Goal: Information Seeking & Learning: Learn about a topic

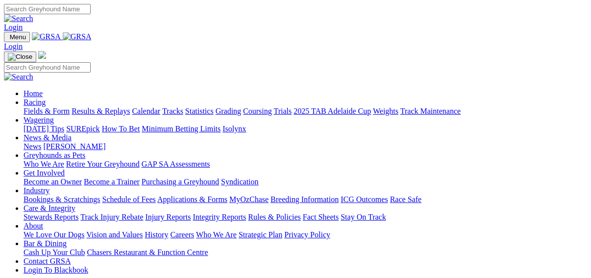
click at [54, 116] on link "Wagering" at bounding box center [39, 120] width 30 height 8
click at [106, 107] on link "Results & Replays" at bounding box center [101, 111] width 58 height 8
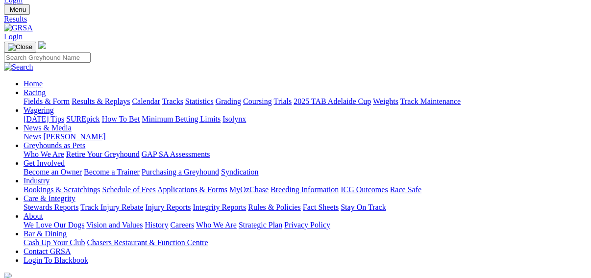
scroll to position [39, 0]
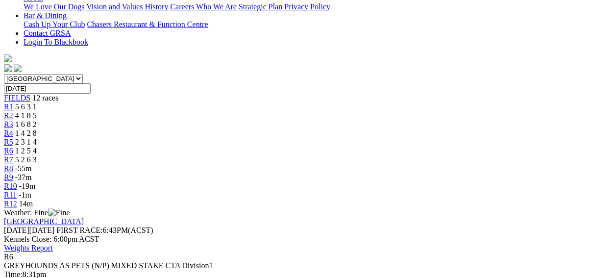
scroll to position [235, 0]
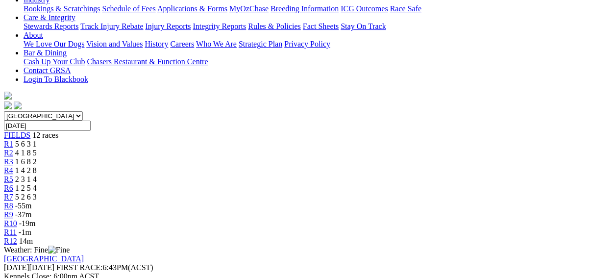
scroll to position [78, 0]
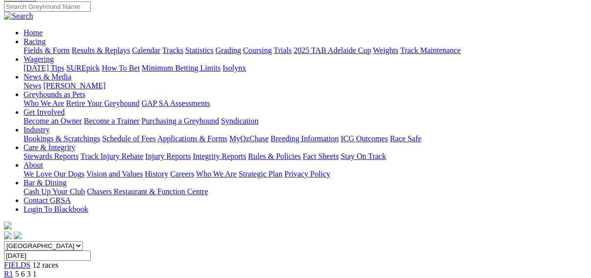
click at [13, 269] on link "R1" at bounding box center [8, 273] width 9 height 8
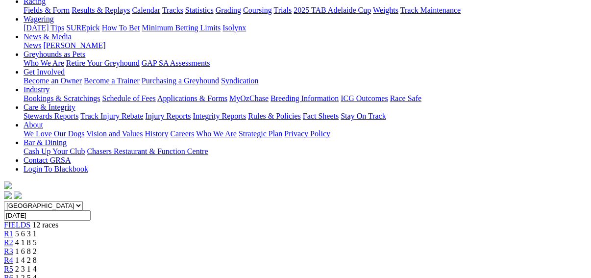
scroll to position [118, 0]
click at [13, 239] on span "R2" at bounding box center [8, 243] width 9 height 8
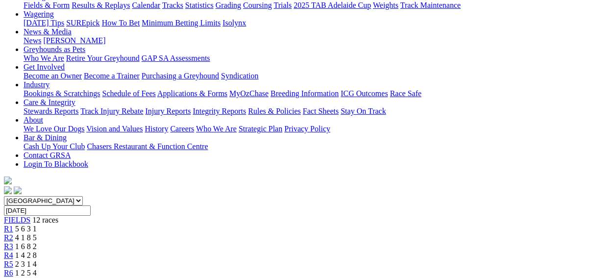
scroll to position [78, 0]
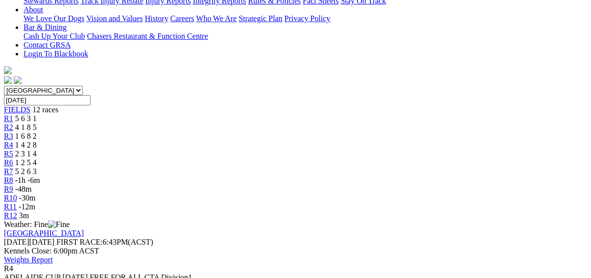
scroll to position [118, 0]
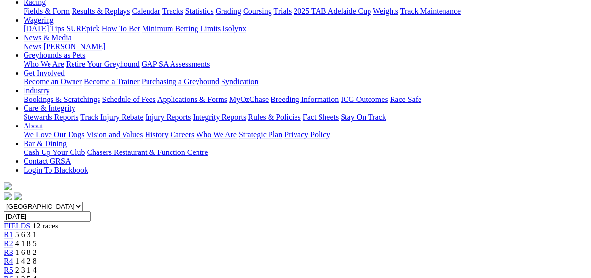
click at [13, 266] on span "R5" at bounding box center [8, 270] width 9 height 8
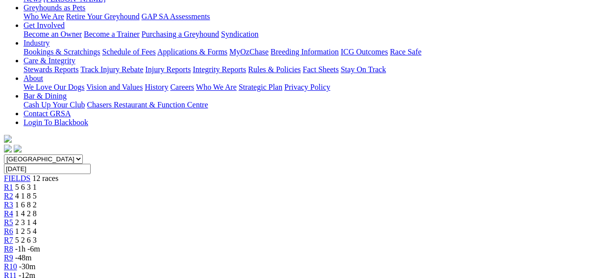
scroll to position [118, 0]
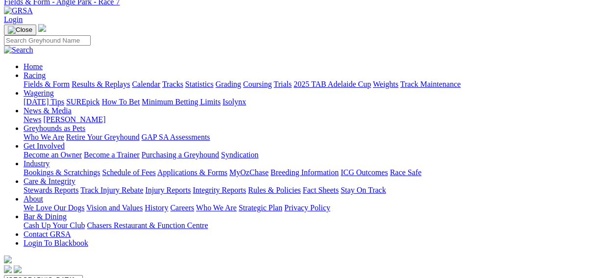
scroll to position [39, 0]
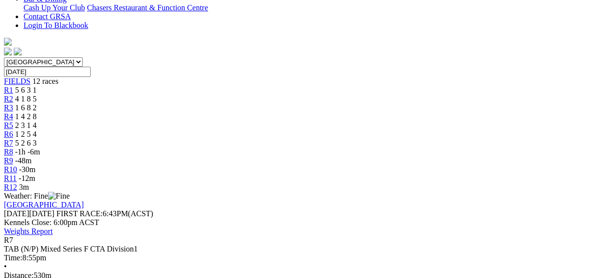
scroll to position [314, 0]
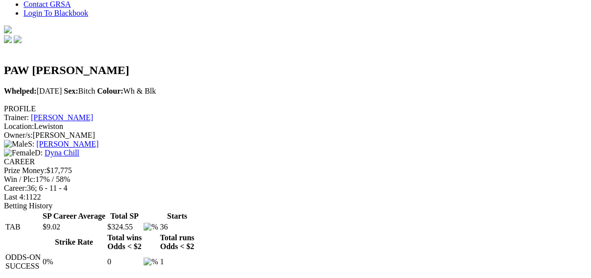
scroll to position [78, 0]
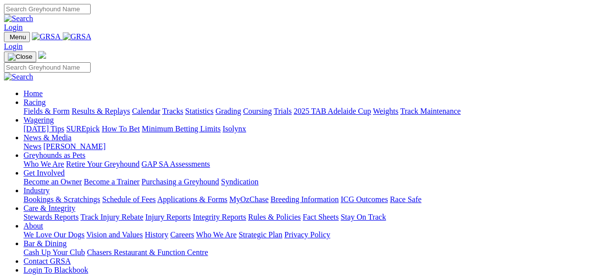
click at [108, 107] on link "Results & Replays" at bounding box center [101, 111] width 58 height 8
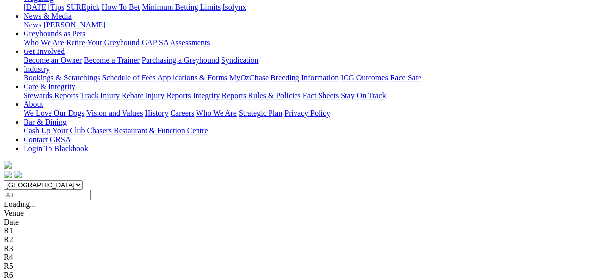
scroll to position [157, 0]
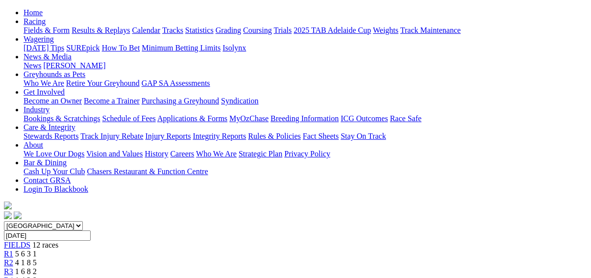
scroll to position [157, 0]
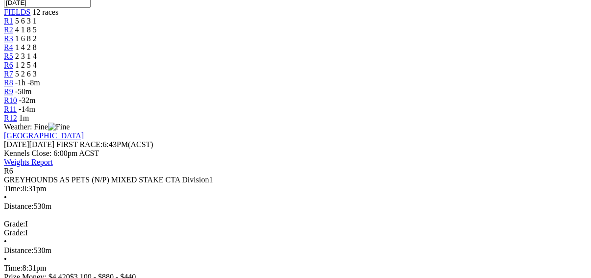
scroll to position [353, 0]
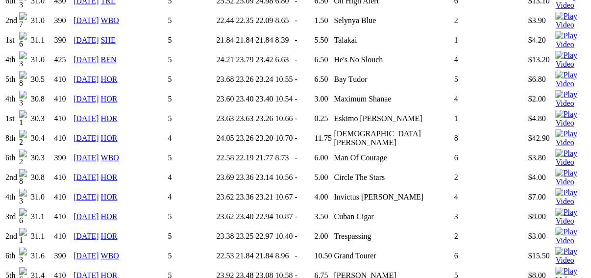
scroll to position [1803, 0]
